Goal: Transaction & Acquisition: Purchase product/service

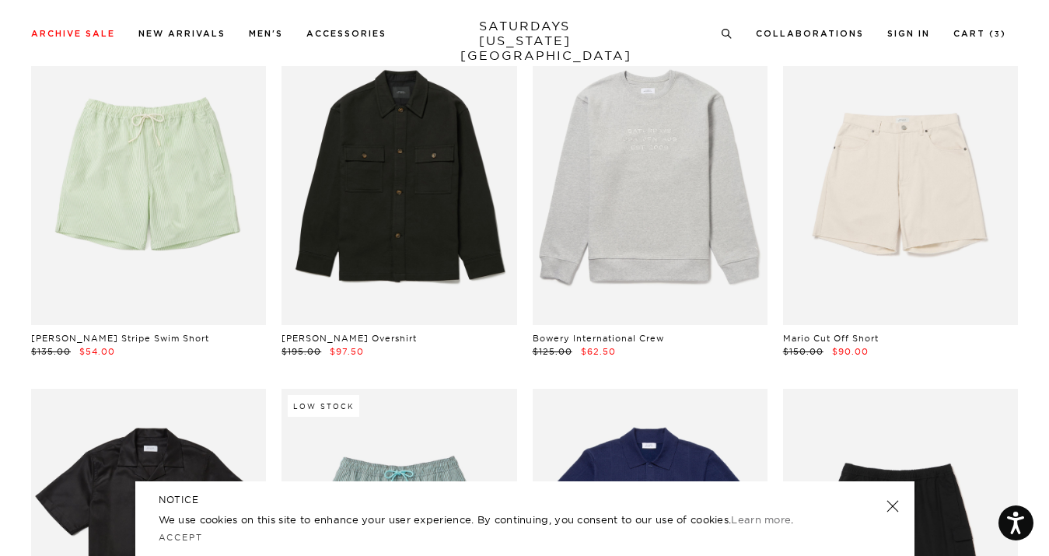
scroll to position [2774, 0]
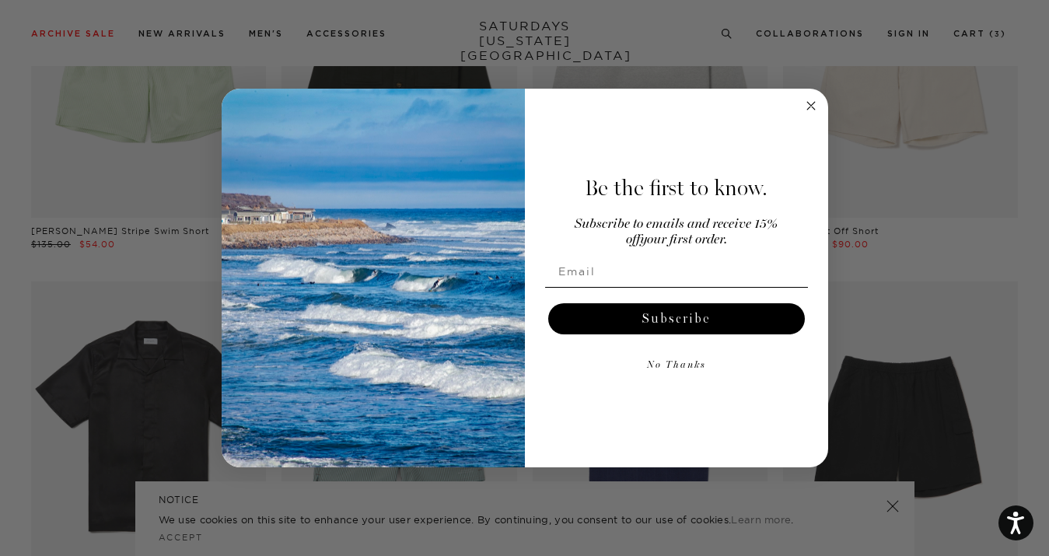
click at [812, 108] on circle "Close dialog" at bounding box center [811, 105] width 18 height 18
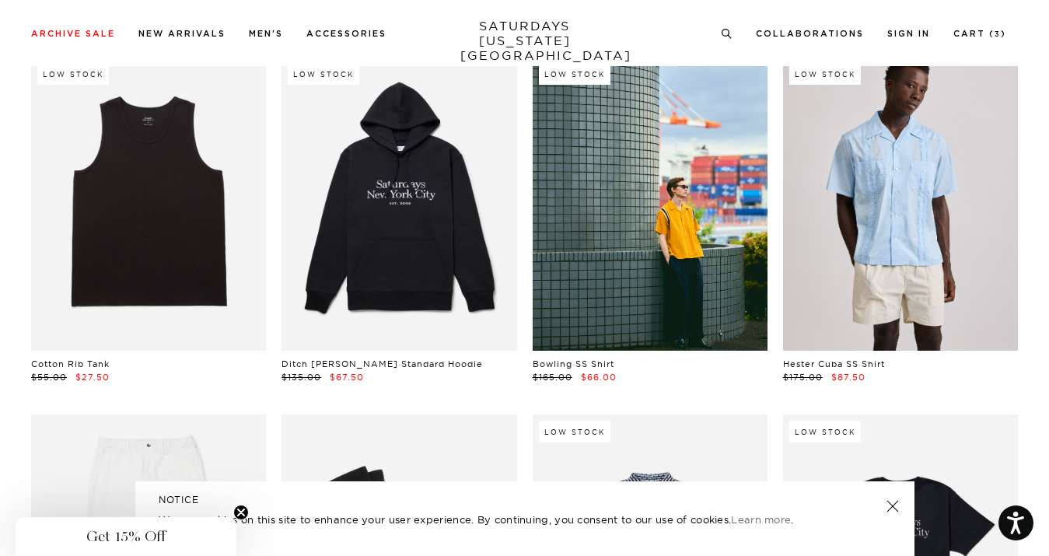
scroll to position [5506, 0]
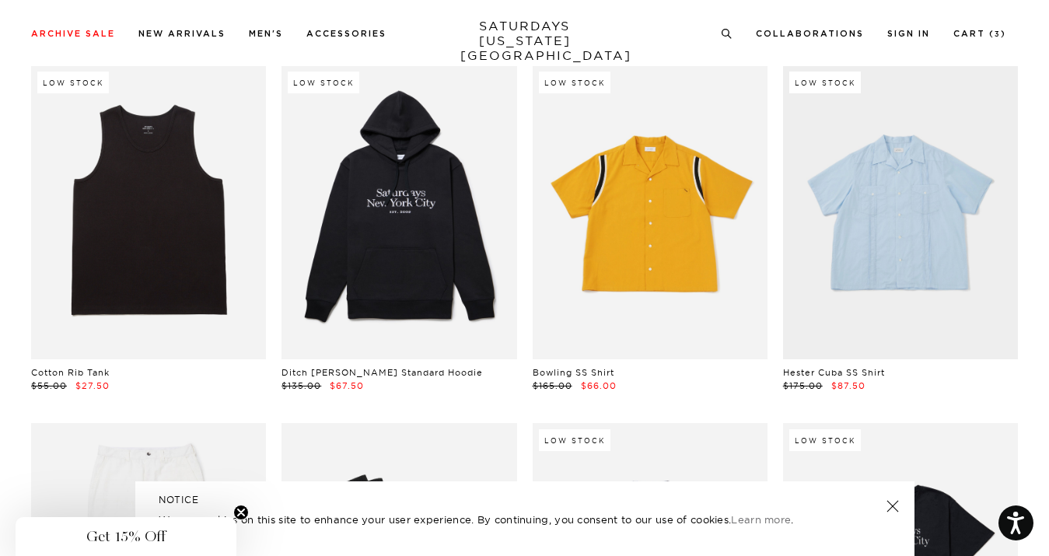
click at [759, 200] on link at bounding box center [650, 212] width 235 height 294
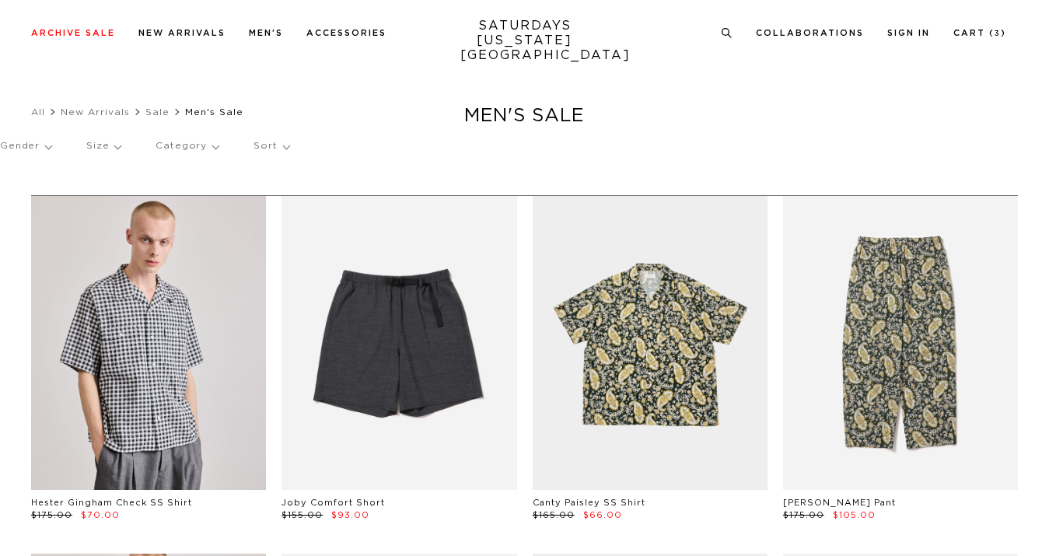
scroll to position [6362, 0]
